Goal: Information Seeking & Learning: Learn about a topic

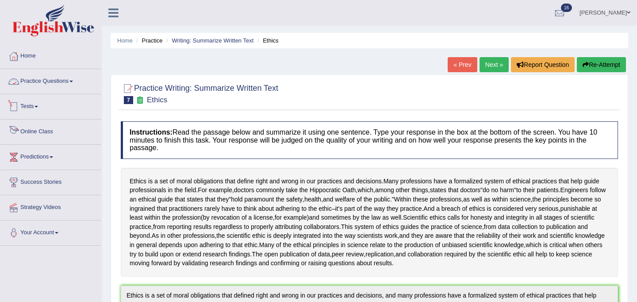
click at [42, 80] on link "Practice Questions" at bounding box center [50, 80] width 101 height 22
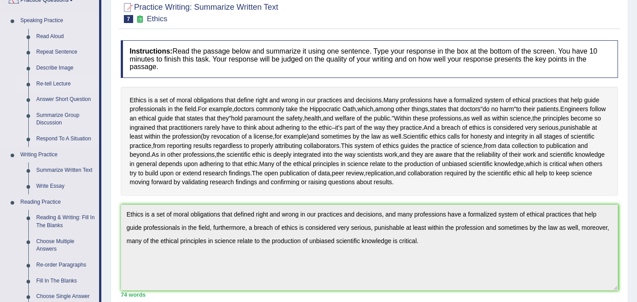
scroll to position [82, 0]
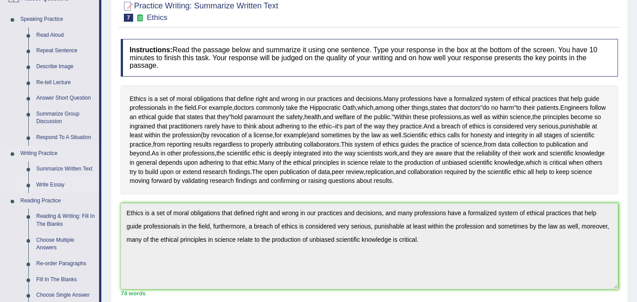
click at [50, 183] on link "Write Essay" at bounding box center [65, 185] width 67 height 16
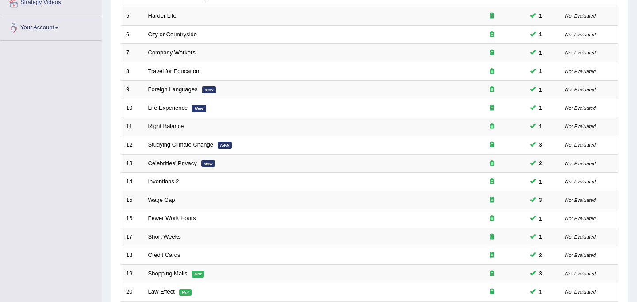
scroll to position [284, 0]
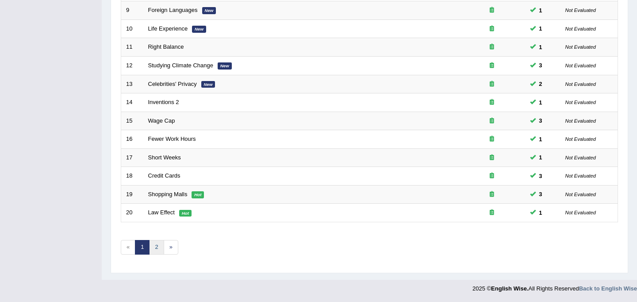
click at [159, 248] on link "2" at bounding box center [156, 247] width 15 height 15
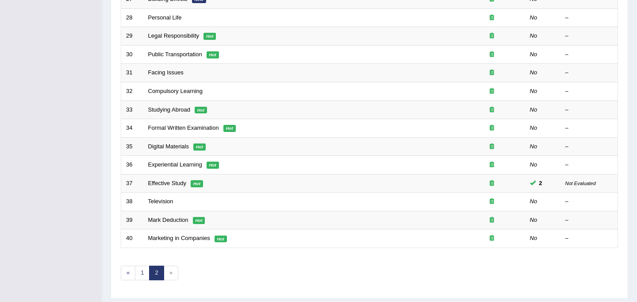
scroll to position [259, 0]
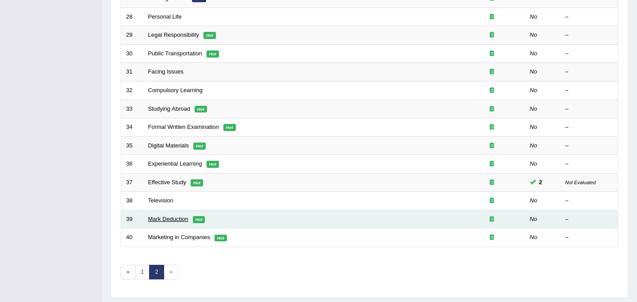
click at [167, 220] on link "Mark Deduction" at bounding box center [168, 218] width 40 height 7
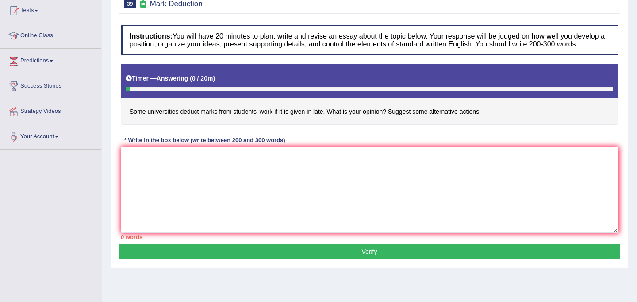
scroll to position [111, 0]
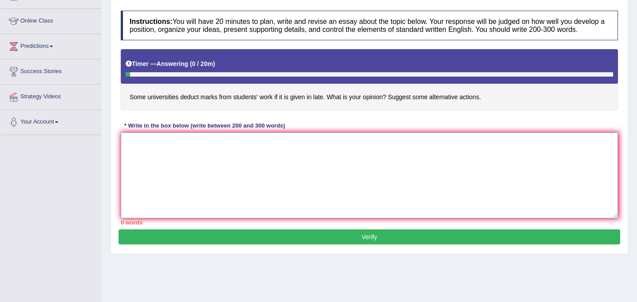
click at [245, 205] on textarea at bounding box center [369, 175] width 497 height 86
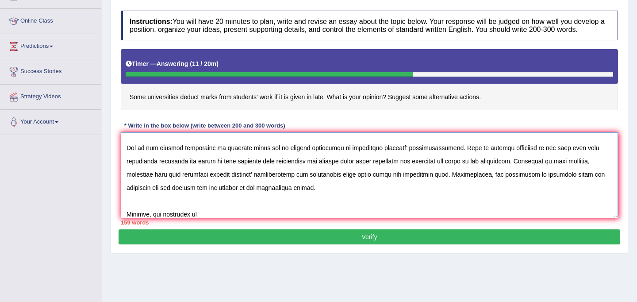
scroll to position [53, 0]
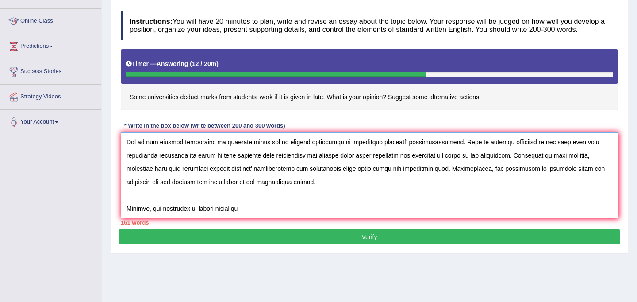
click at [154, 215] on textarea at bounding box center [369, 175] width 497 height 86
click at [281, 216] on textarea at bounding box center [369, 175] width 497 height 86
click at [361, 218] on textarea at bounding box center [369, 175] width 497 height 86
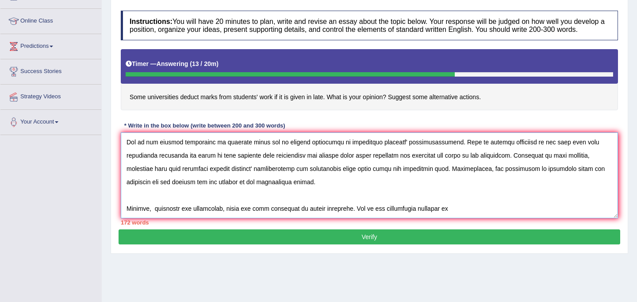
click at [393, 217] on textarea at bounding box center [369, 175] width 497 height 86
click at [445, 218] on textarea at bounding box center [369, 175] width 497 height 86
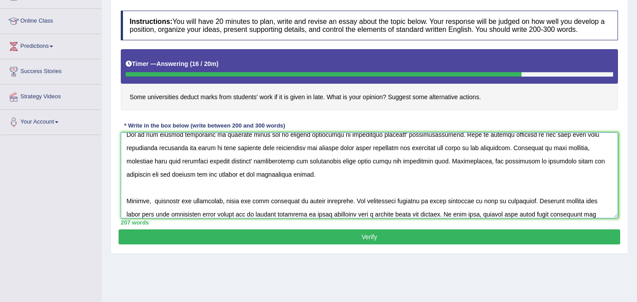
scroll to position [74, 0]
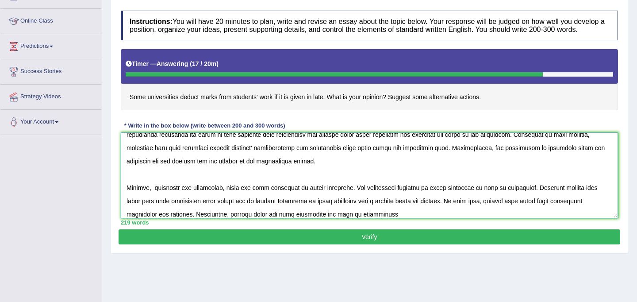
click at [349, 218] on textarea at bounding box center [369, 175] width 497 height 86
click at [403, 218] on textarea at bounding box center [369, 175] width 497 height 86
click at [353, 218] on textarea at bounding box center [369, 175] width 497 height 86
click at [415, 218] on textarea at bounding box center [369, 175] width 497 height 86
click at [432, 218] on textarea at bounding box center [369, 175] width 497 height 86
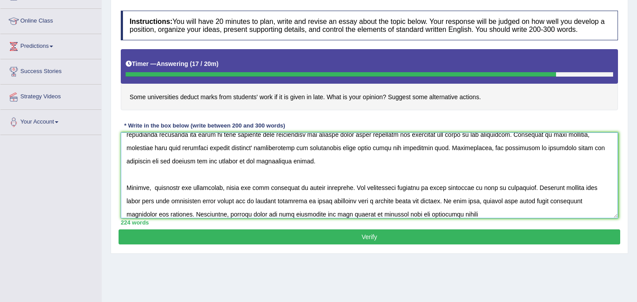
click at [485, 218] on textarea at bounding box center [369, 175] width 497 height 86
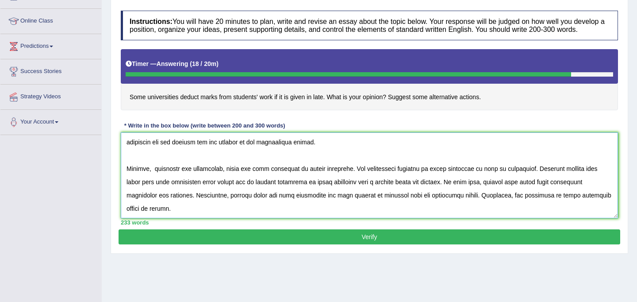
scroll to position [114, 0]
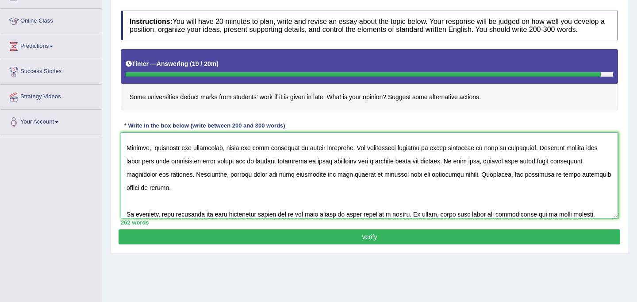
click at [177, 218] on textarea at bounding box center [369, 175] width 497 height 86
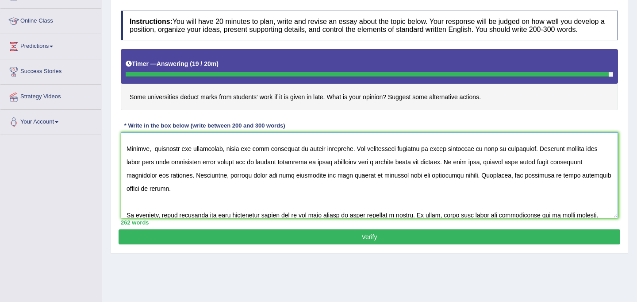
scroll to position [112, 0]
type textarea "The increasing influence of mark deduction as late submission of work in univer…"
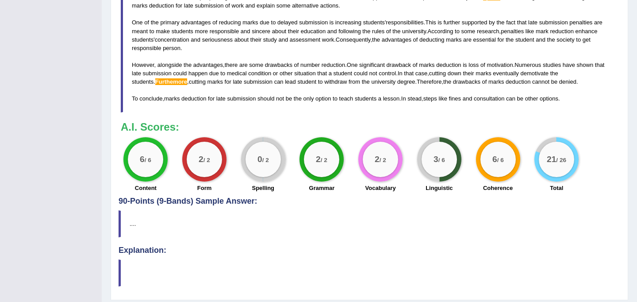
scroll to position [367, 0]
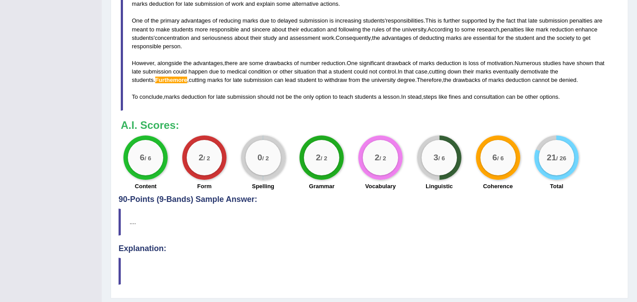
click at [131, 231] on blockquote "...." at bounding box center [370, 221] width 502 height 27
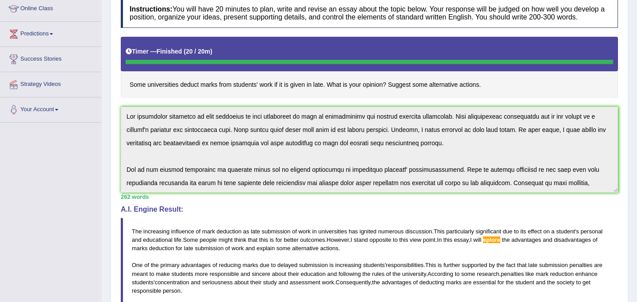
scroll to position [0, 0]
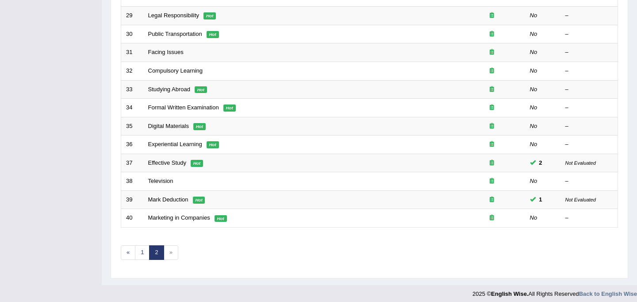
scroll to position [284, 0]
